Goal: Transaction & Acquisition: Purchase product/service

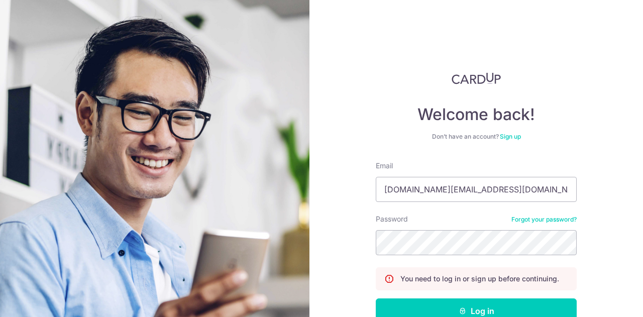
click at [376, 299] on button "Log in" at bounding box center [476, 311] width 201 height 25
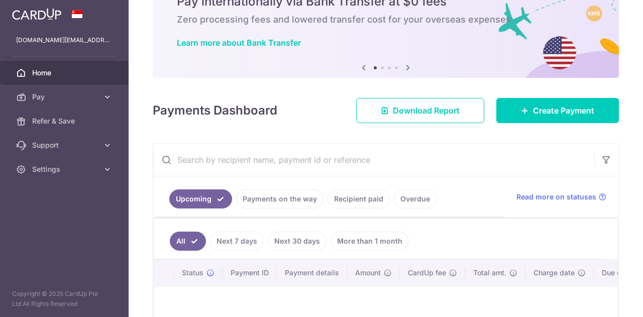
scroll to position [101, 0]
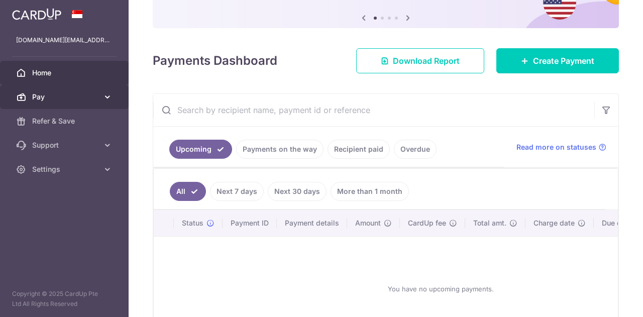
click at [105, 97] on icon at bounding box center [108, 97] width 10 height 10
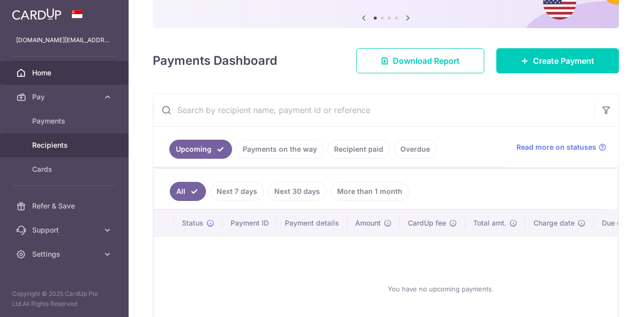
click at [58, 139] on link "Recipients" at bounding box center [64, 145] width 129 height 24
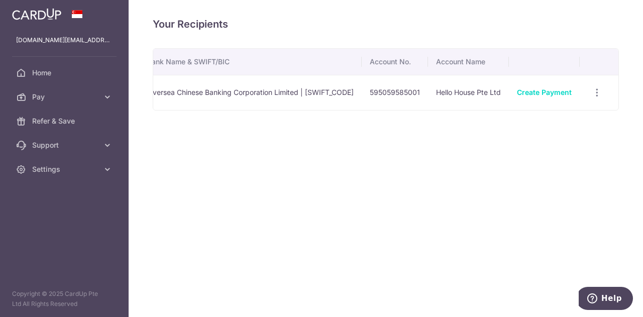
scroll to position [0, 56]
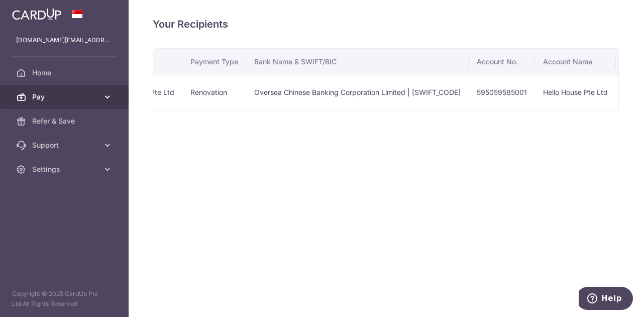
click at [118, 99] on link "Pay" at bounding box center [64, 97] width 129 height 24
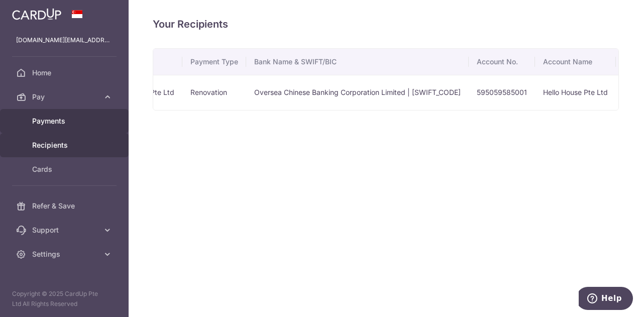
click at [62, 127] on link "Payments" at bounding box center [64, 121] width 129 height 24
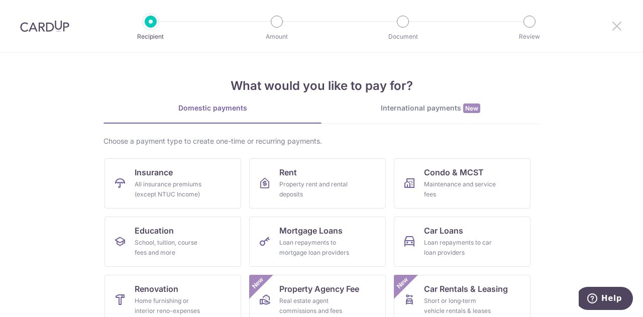
click at [619, 22] on icon at bounding box center [617, 26] width 12 height 13
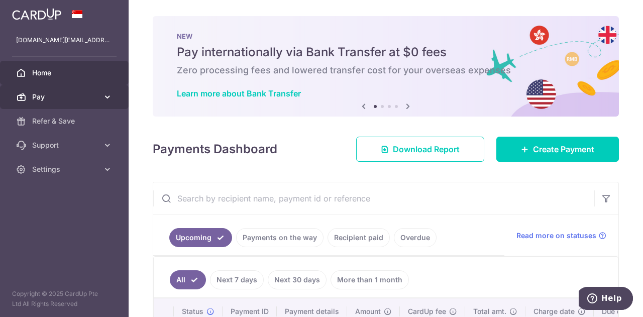
click at [118, 90] on link "Pay" at bounding box center [64, 97] width 129 height 24
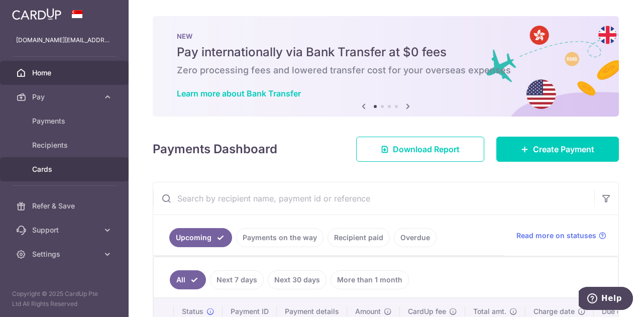
click at [52, 165] on span "Cards" at bounding box center [65, 169] width 66 height 10
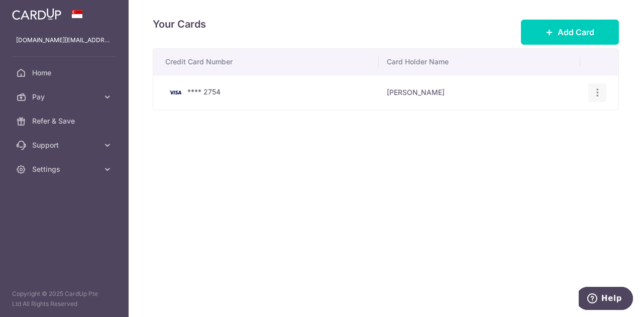
click at [592, 89] on div "View/Edit Delete" at bounding box center [598, 92] width 19 height 19
click at [600, 93] on icon "button" at bounding box center [598, 92] width 11 height 11
click at [104, 99] on icon at bounding box center [108, 97] width 10 height 10
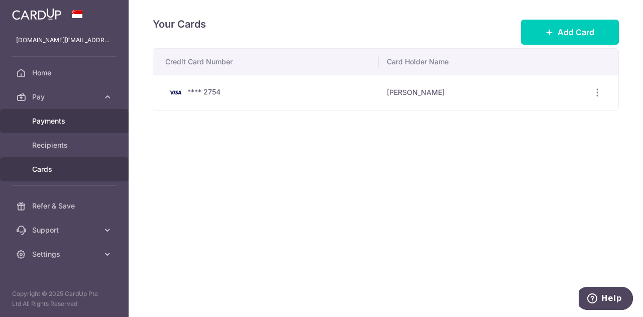
click at [87, 128] on link "Payments" at bounding box center [64, 121] width 129 height 24
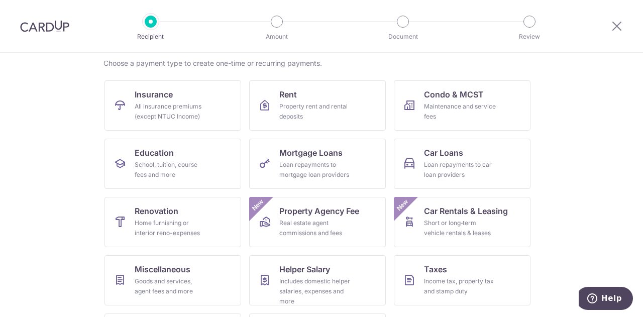
scroll to position [101, 0]
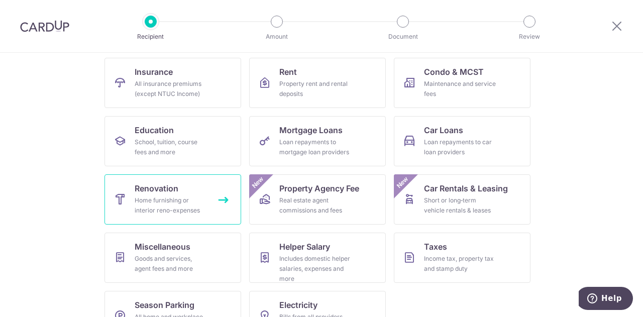
click at [166, 204] on div "Home furnishing or interior reno-expenses" at bounding box center [171, 206] width 72 height 20
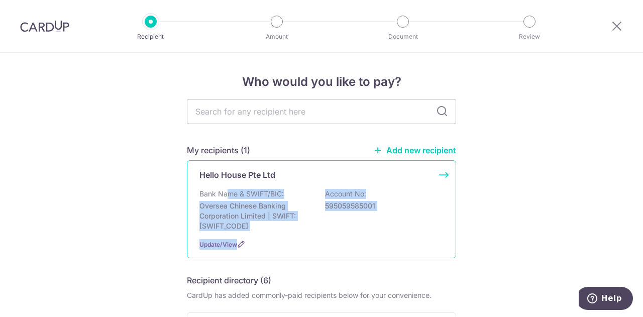
drag, startPoint x: 223, startPoint y: 191, endPoint x: 405, endPoint y: 239, distance: 188.8
click at [403, 243] on div "Hello House Pte Ltd Bank Name & SWIFT/BIC: Oversea Chinese Banking Corporation …" at bounding box center [321, 209] width 269 height 98
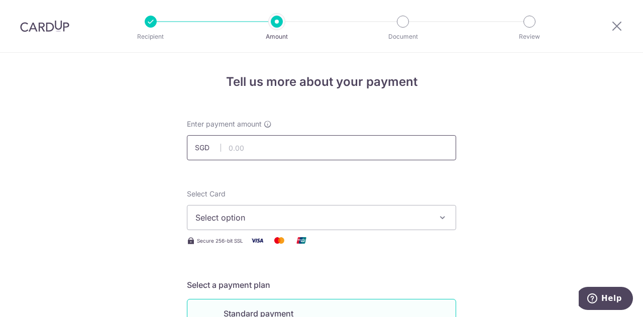
click at [294, 149] on input "text" at bounding box center [321, 147] width 269 height 25
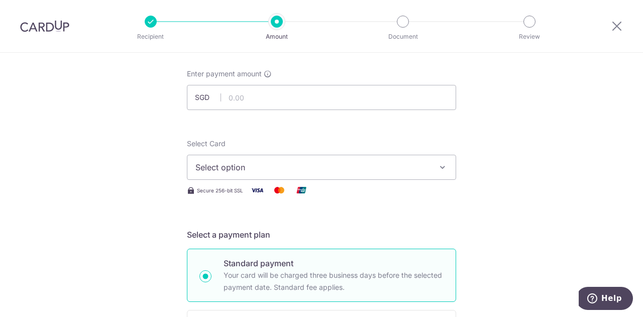
click at [347, 144] on div "Select Card Select option Add credit card Your Cards **** 2754" at bounding box center [321, 159] width 269 height 41
click at [351, 163] on span "Select option" at bounding box center [313, 167] width 234 height 12
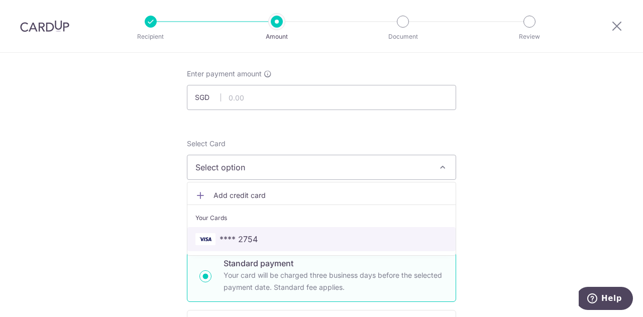
click at [240, 238] on span "**** 2754" at bounding box center [239, 239] width 38 height 12
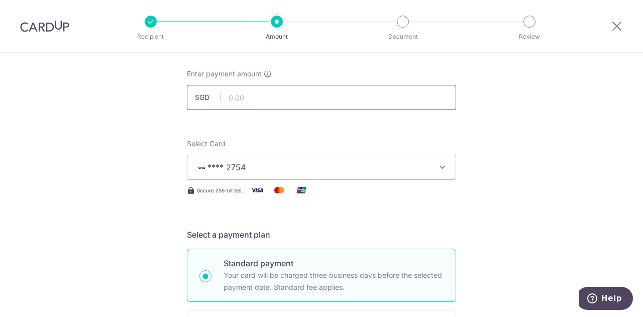
click at [251, 96] on input "text" at bounding box center [321, 97] width 269 height 25
type input "2,780.00"
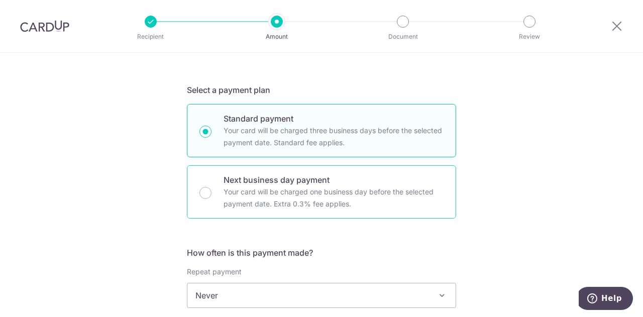
scroll to position [251, 0]
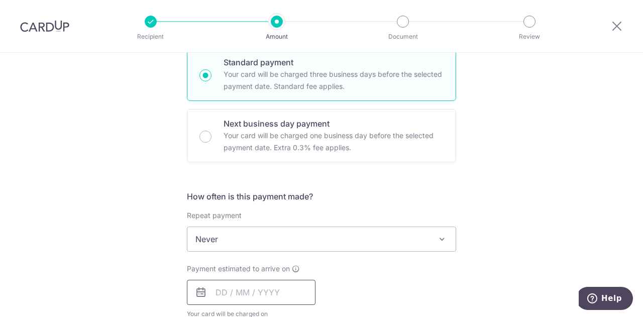
click at [239, 298] on input "text" at bounding box center [251, 292] width 129 height 25
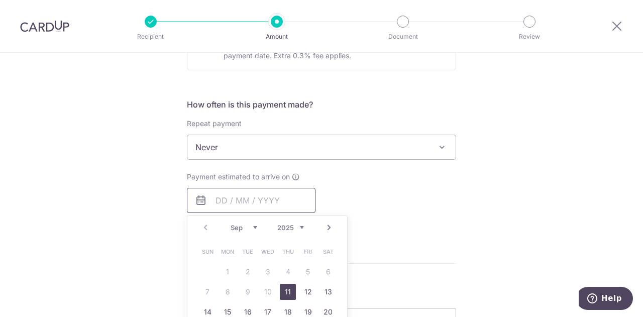
scroll to position [352, 0]
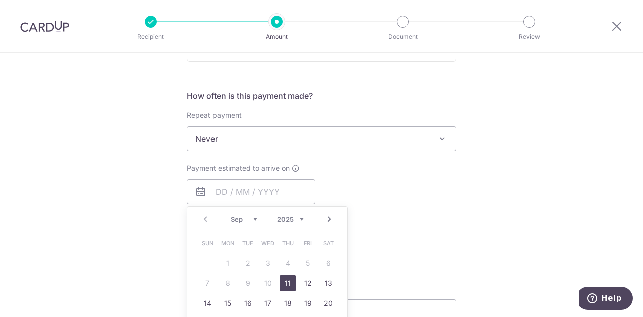
click at [288, 281] on link "11" at bounding box center [288, 283] width 16 height 16
type input "11/09/2025"
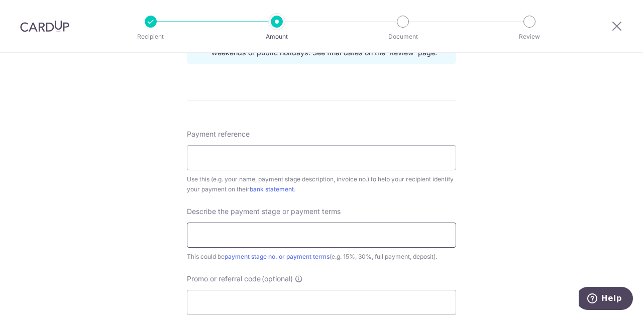
scroll to position [553, 0]
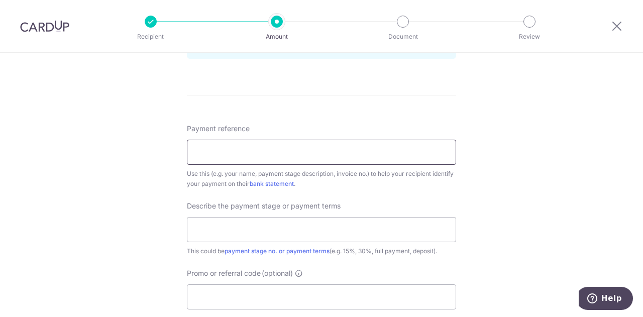
click at [254, 150] on input "Payment reference" at bounding box center [321, 152] width 269 height 25
click at [287, 152] on input "Payment reference" at bounding box center [321, 152] width 269 height 25
type input "last payment"
click at [251, 231] on input "text" at bounding box center [321, 229] width 269 height 25
paste input "last payment"
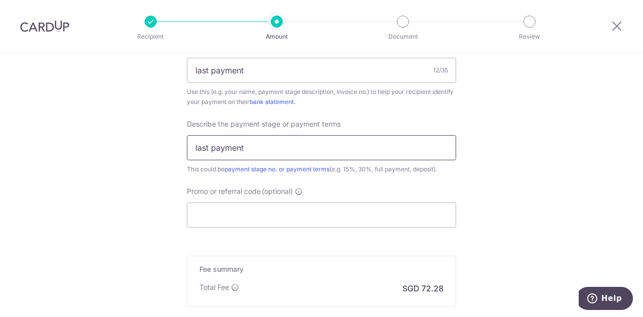
scroll to position [654, 0]
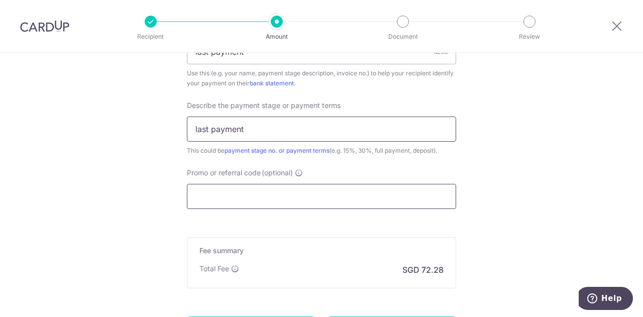
type input "last payment"
click at [253, 197] on input "Promo or referral code (optional)" at bounding box center [321, 196] width 269 height 25
paste input "RENO25ONE"
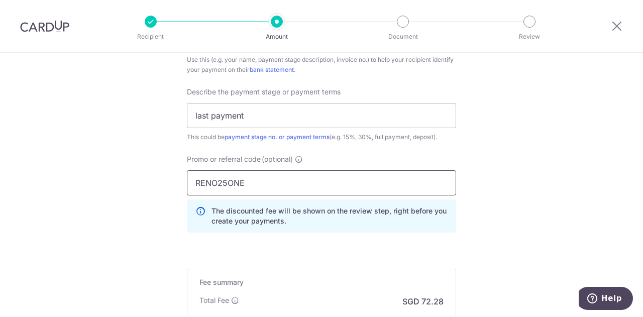
scroll to position [754, 0]
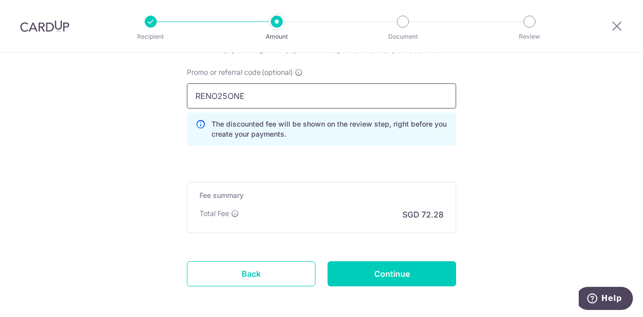
type input "RENO25ONE"
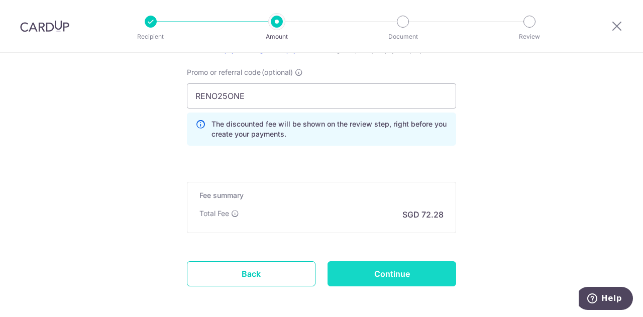
click at [370, 267] on input "Continue" at bounding box center [392, 273] width 129 height 25
type input "Create Schedule"
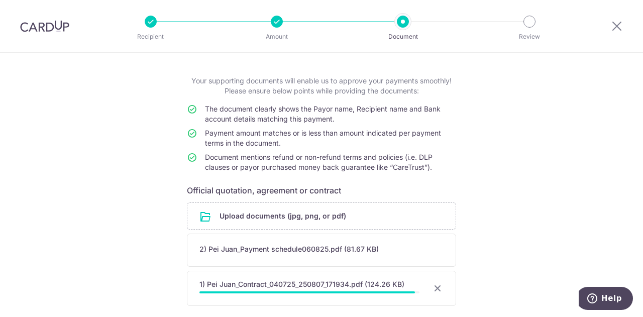
scroll to position [94, 0]
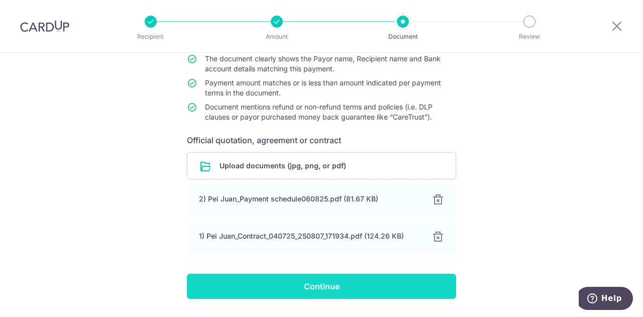
click at [265, 287] on input "Continue" at bounding box center [321, 286] width 269 height 25
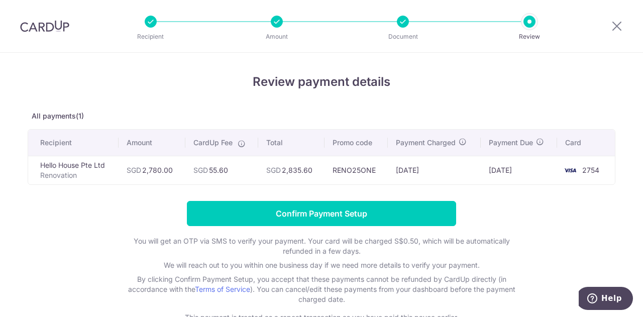
click at [218, 168] on td "SGD 55.60" at bounding box center [222, 170] width 73 height 29
drag, startPoint x: 210, startPoint y: 168, endPoint x: 230, endPoint y: 170, distance: 20.7
click at [230, 170] on td "SGD 55.60" at bounding box center [222, 170] width 73 height 29
click at [366, 275] on p "By clicking Confirm Payment Setup, you accept that these payments cannot be ref…" at bounding box center [322, 289] width 402 height 30
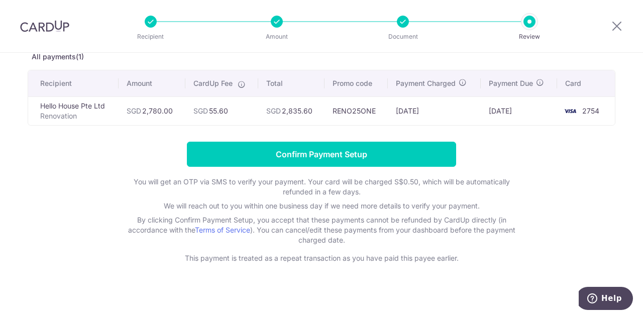
scroll to position [63, 0]
